Goal: Task Accomplishment & Management: Manage account settings

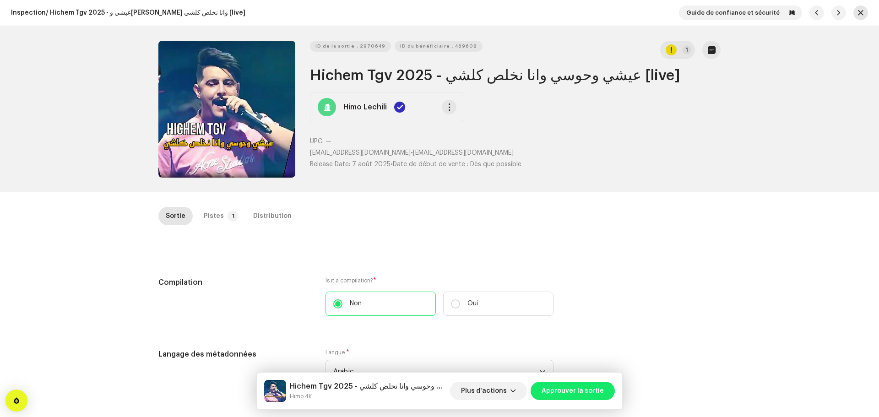
click at [858, 14] on span "button" at bounding box center [860, 12] width 5 height 7
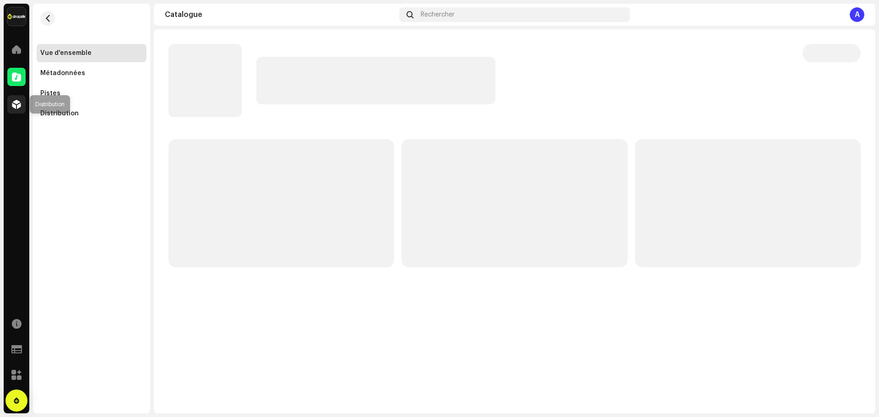
click at [13, 103] on span at bounding box center [16, 104] width 9 height 7
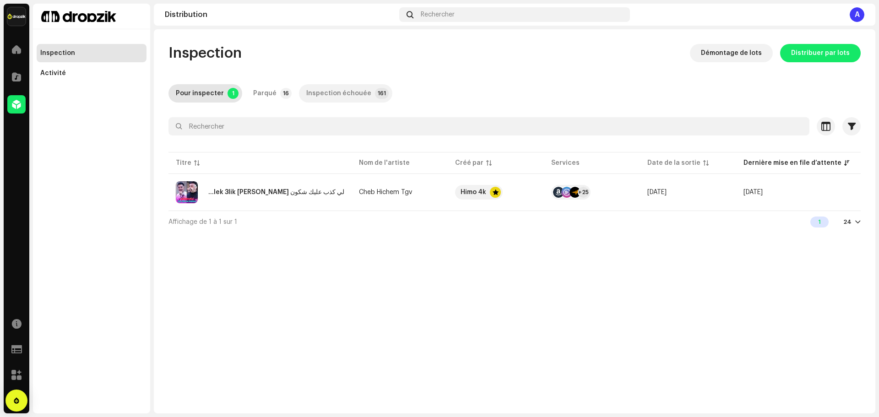
click at [345, 98] on div "Inspection échouée" at bounding box center [338, 93] width 65 height 18
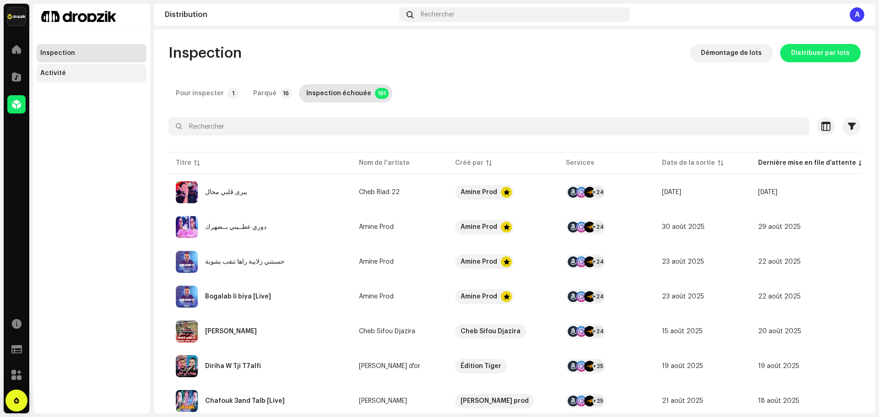
click at [76, 73] on div "Activité" at bounding box center [91, 73] width 103 height 7
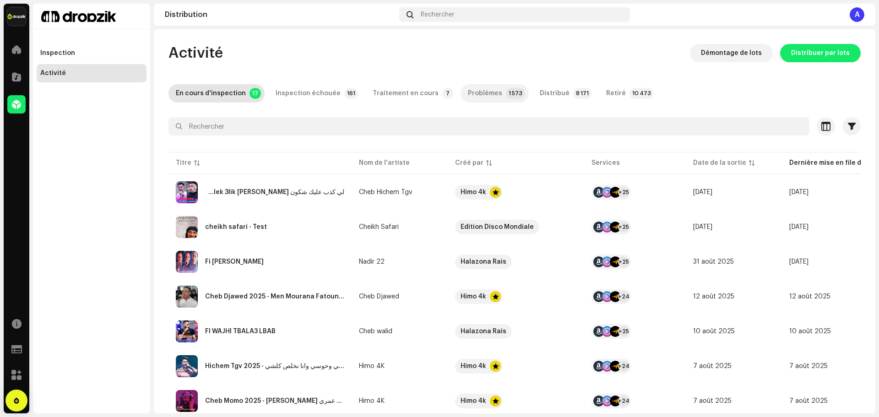
click at [506, 97] on p-badge "1 573" at bounding box center [515, 93] width 19 height 11
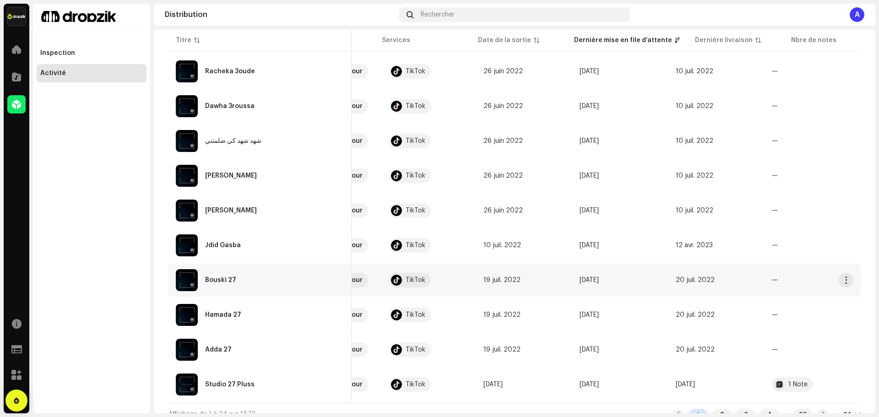
scroll to position [625, 0]
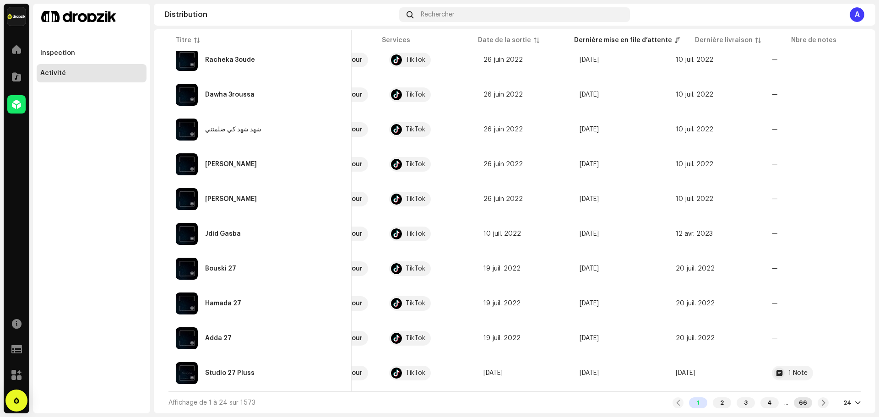
click at [802, 403] on div "66" at bounding box center [802, 402] width 18 height 11
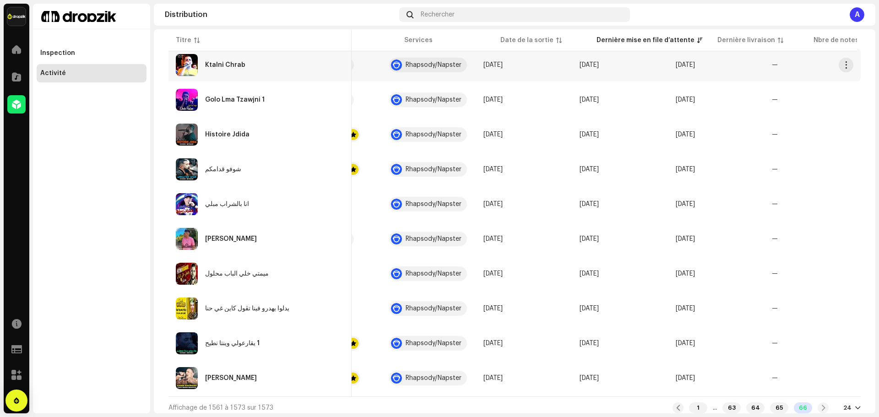
scroll to position [240, 0]
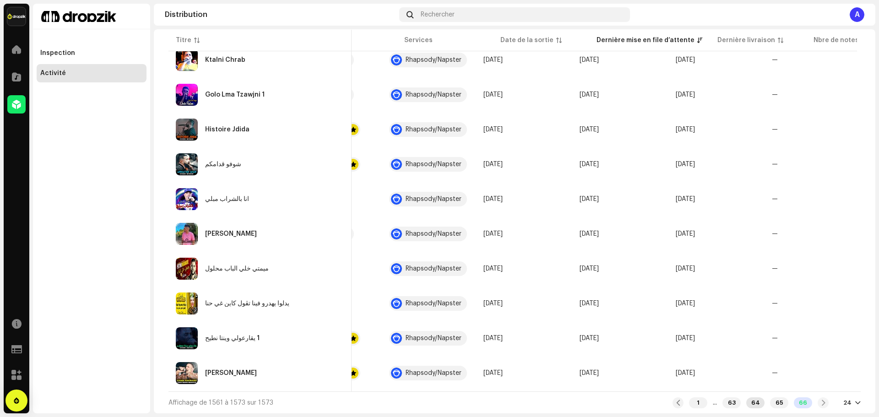
click at [752, 406] on div "64" at bounding box center [755, 402] width 18 height 11
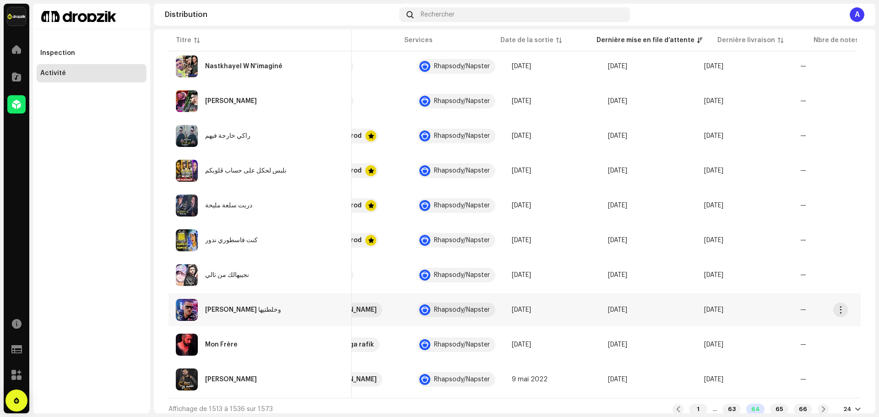
scroll to position [625, 0]
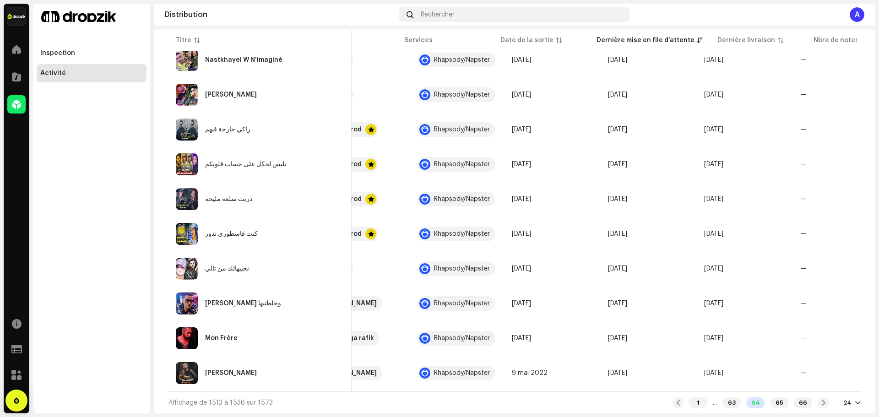
click at [712, 402] on div "..." at bounding box center [714, 402] width 4 height 7
click at [691, 404] on div "1" at bounding box center [698, 402] width 18 height 11
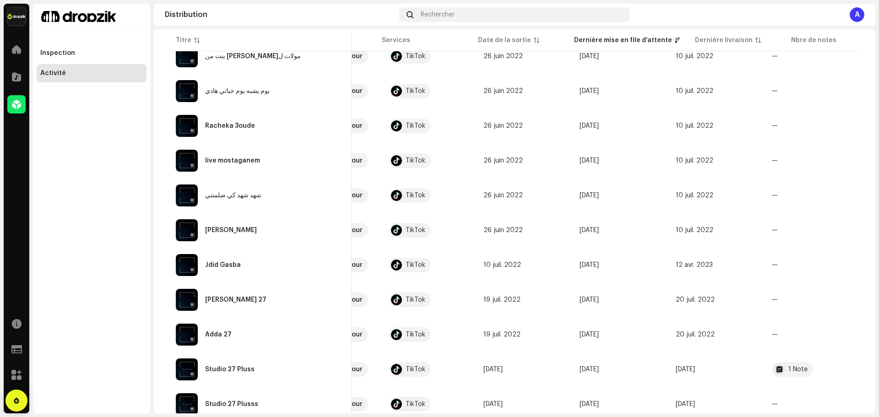
scroll to position [625, 0]
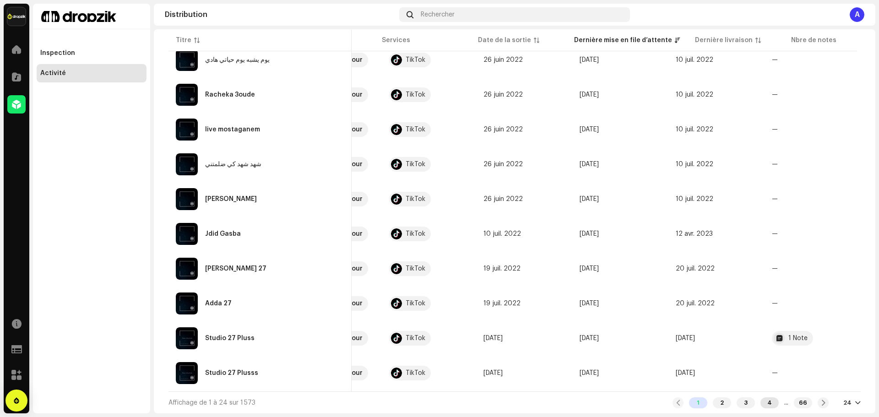
click at [760, 405] on div "4" at bounding box center [769, 402] width 18 height 11
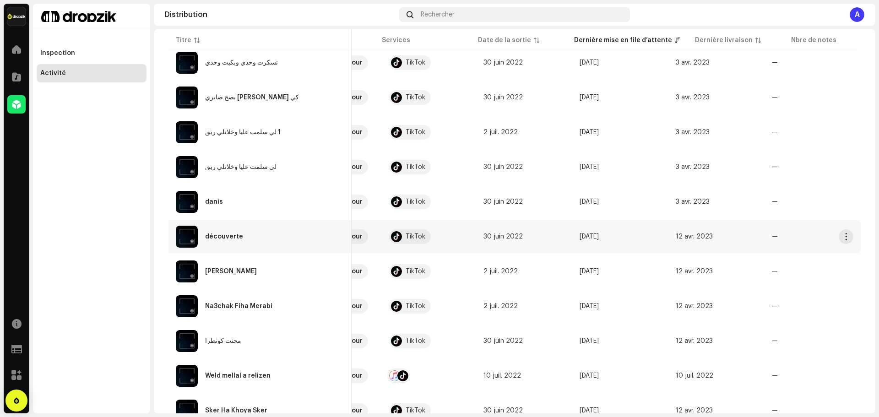
scroll to position [625, 0]
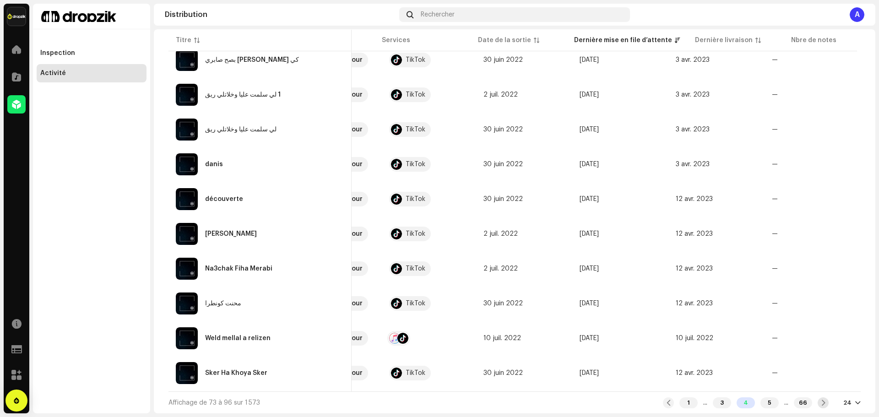
click at [820, 403] on span at bounding box center [823, 402] width 6 height 7
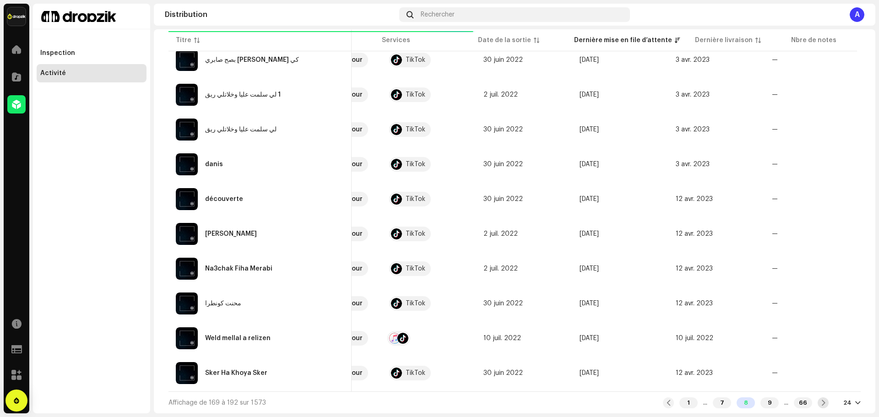
click at [820, 403] on span at bounding box center [823, 402] width 6 height 7
click at [760, 404] on div "14" at bounding box center [769, 402] width 18 height 11
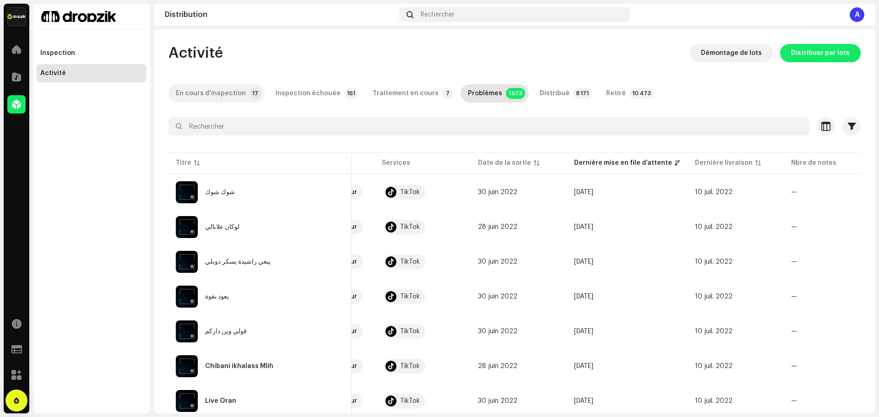
click at [221, 90] on div "En cours d'inspection" at bounding box center [211, 93] width 70 height 18
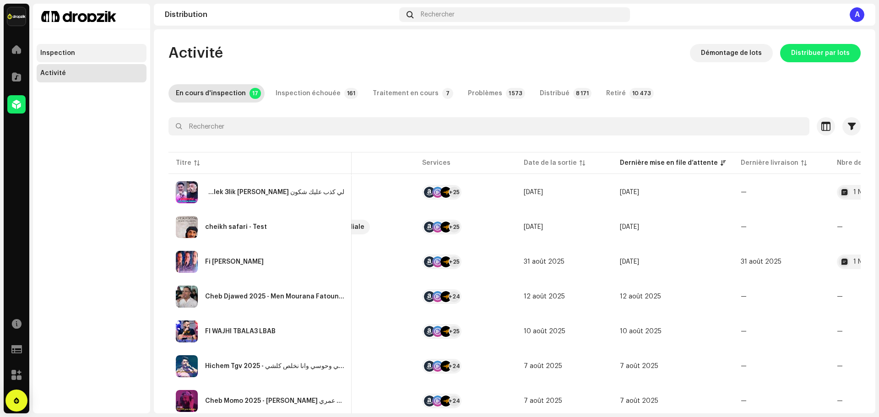
click at [74, 56] on div "Inspection" at bounding box center [91, 52] width 103 height 7
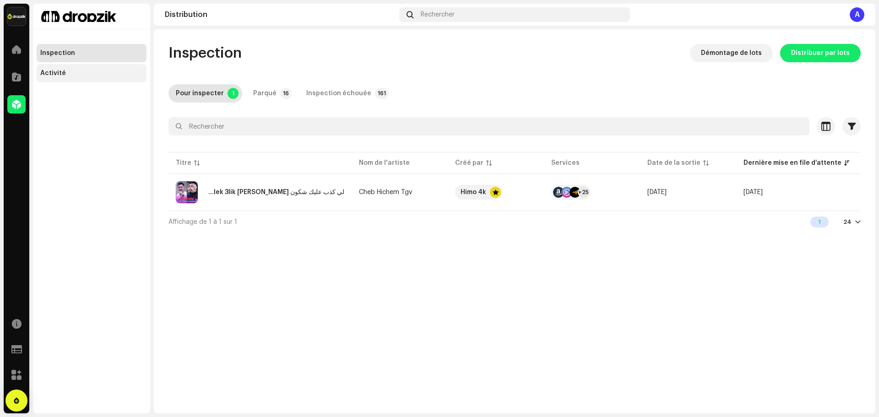
click at [68, 70] on div "Activité" at bounding box center [91, 73] width 103 height 7
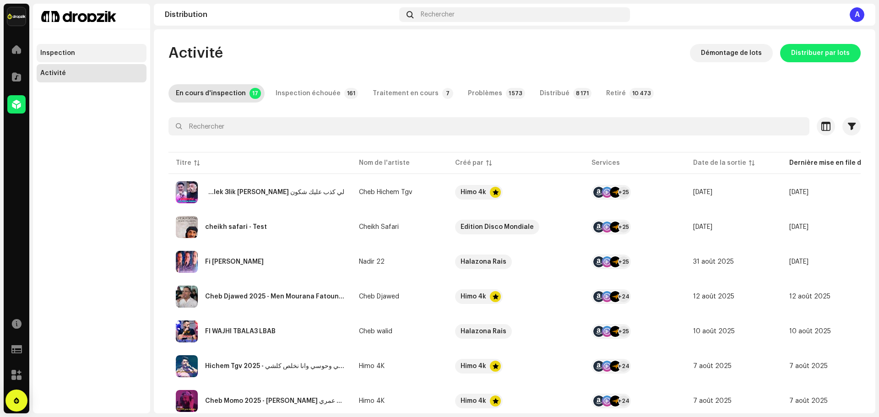
click at [61, 57] on div "Inspection" at bounding box center [92, 53] width 110 height 18
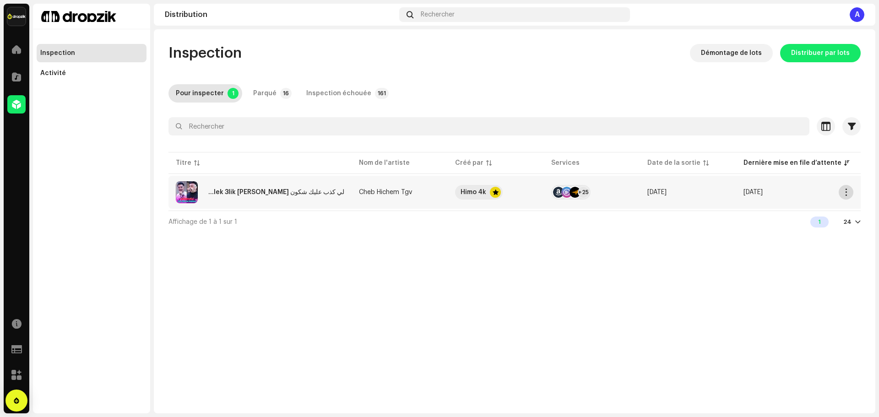
click at [844, 193] on span "button" at bounding box center [845, 192] width 7 height 7
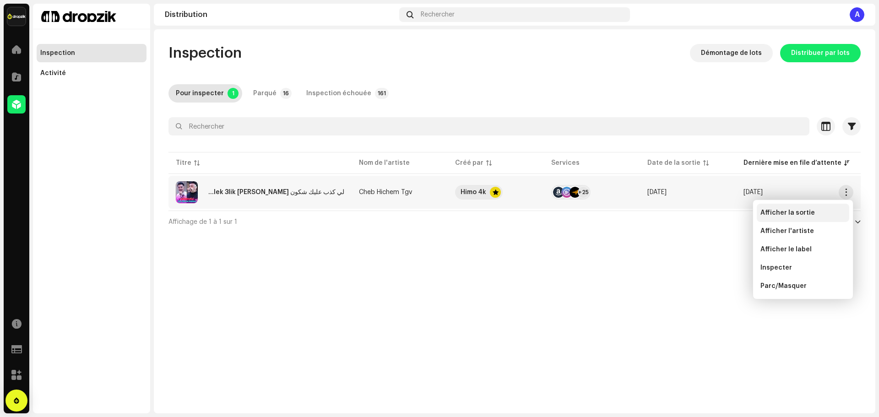
click at [789, 215] on span "Afficher la sortie" at bounding box center [787, 212] width 54 height 7
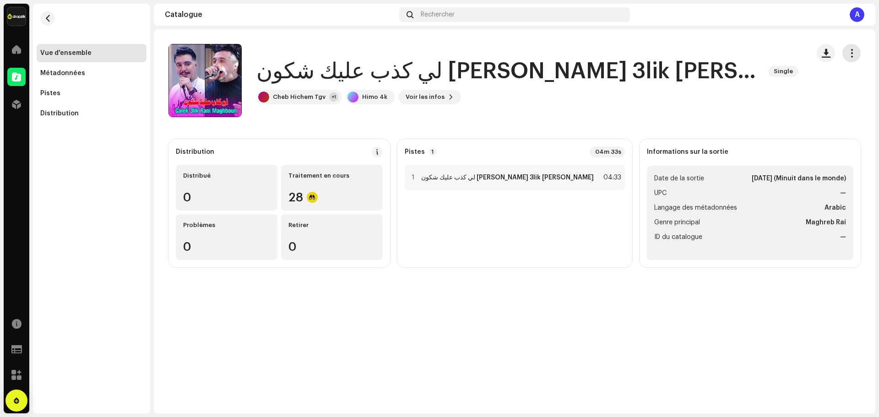
click at [853, 56] on span "button" at bounding box center [851, 52] width 9 height 7
click at [781, 92] on span "Modifier" at bounding box center [780, 93] width 27 height 7
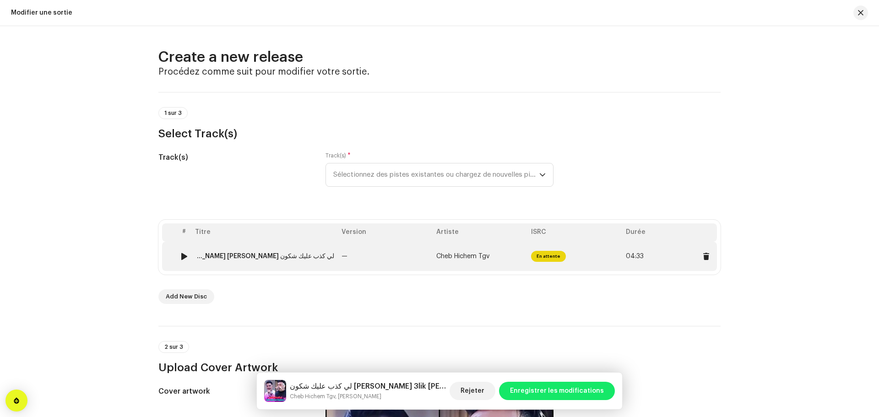
click at [376, 258] on td "—" at bounding box center [385, 256] width 95 height 29
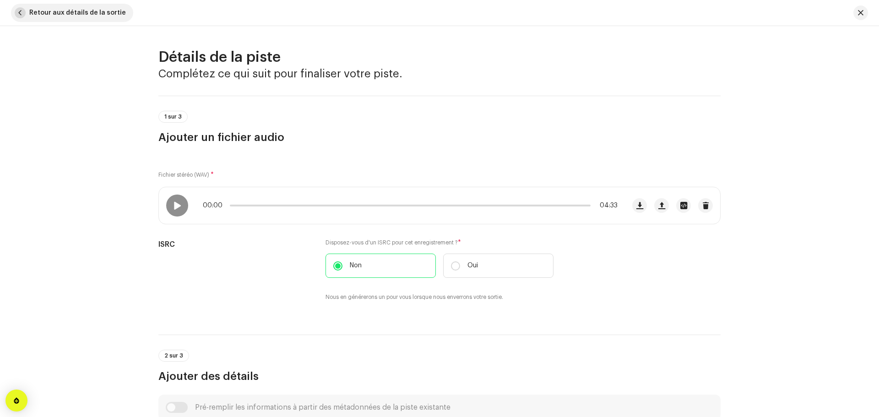
click at [82, 13] on span "Retour aux détails de la sortie" at bounding box center [77, 13] width 97 height 18
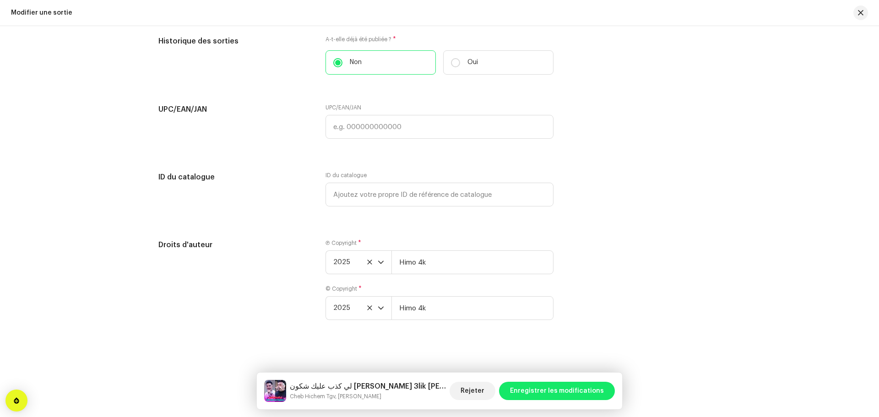
scroll to position [1602, 0]
click at [568, 386] on span "Enregistrer les modifications" at bounding box center [557, 391] width 94 height 18
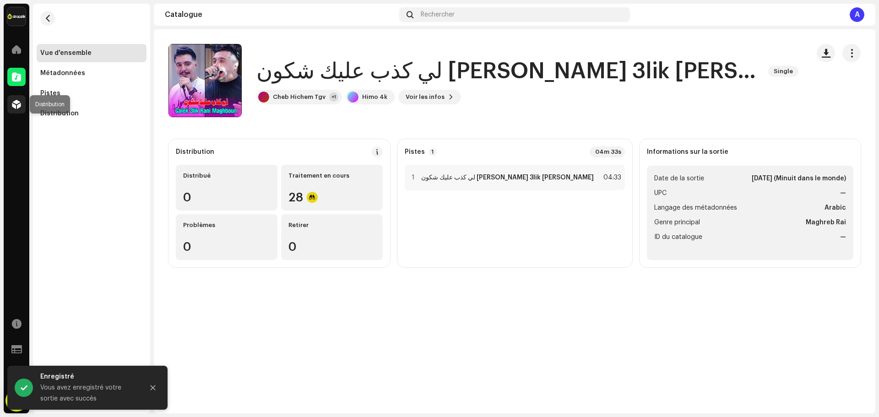
click at [16, 105] on span at bounding box center [16, 104] width 9 height 7
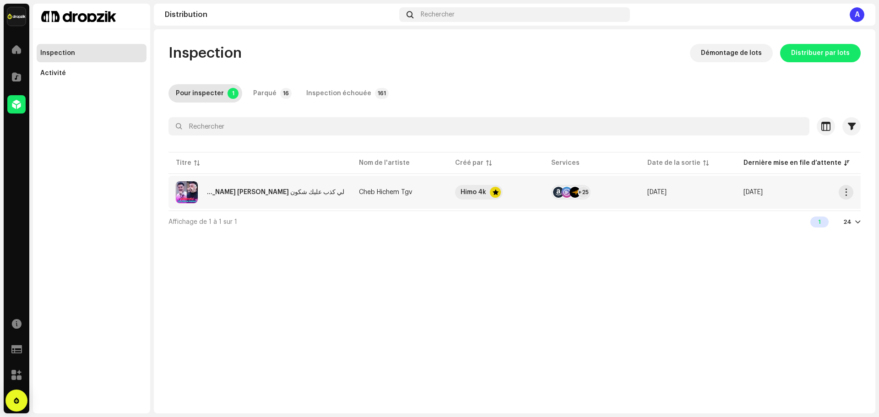
click at [420, 193] on re-a-table-link "Cheb Hichem Tgv" at bounding box center [399, 192] width 81 height 6
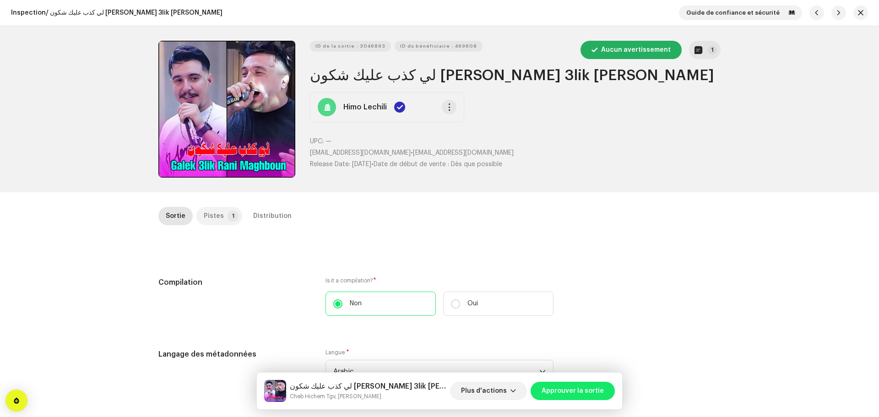
click at [215, 213] on div "Pistes" at bounding box center [214, 216] width 20 height 18
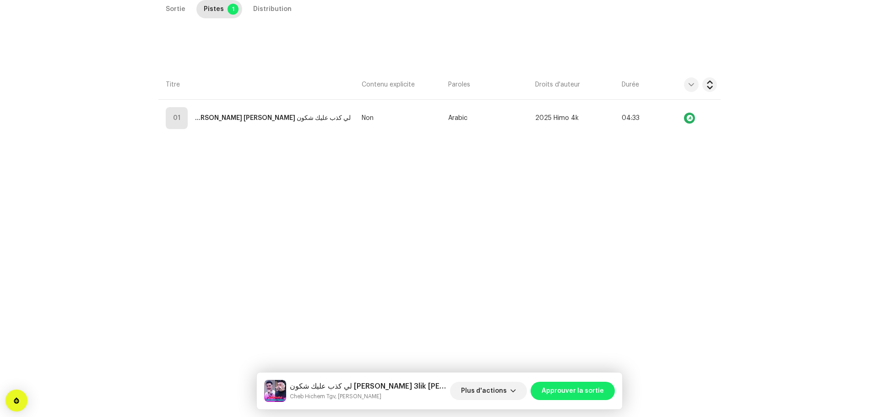
scroll to position [70, 0]
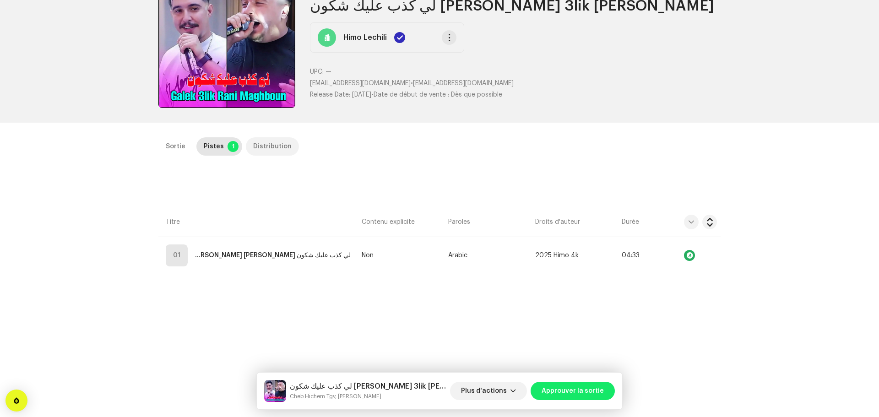
click at [268, 146] on div "Distribution" at bounding box center [272, 146] width 38 height 18
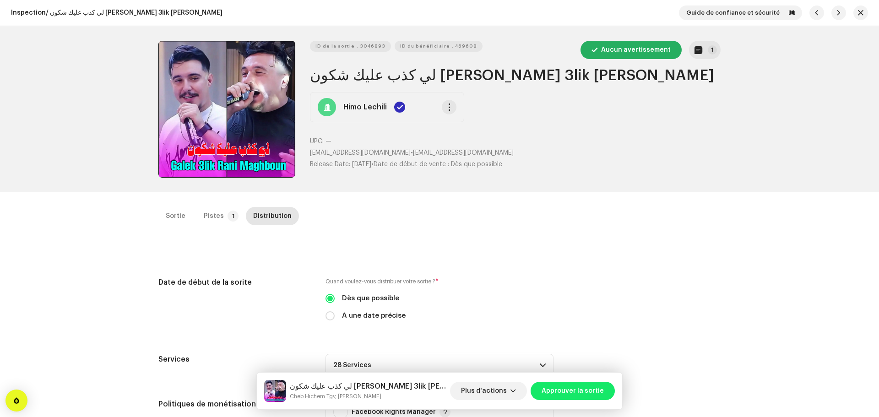
scroll to position [293, 0]
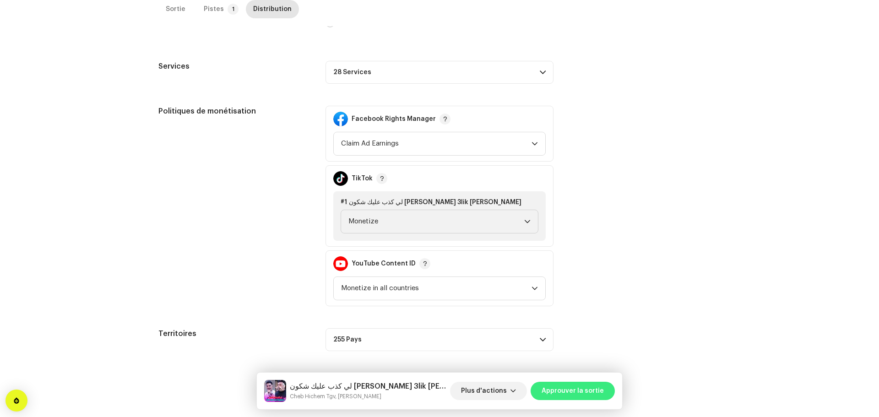
click at [584, 387] on span "Approuver la sortie" at bounding box center [572, 391] width 62 height 18
